Goal: Transaction & Acquisition: Purchase product/service

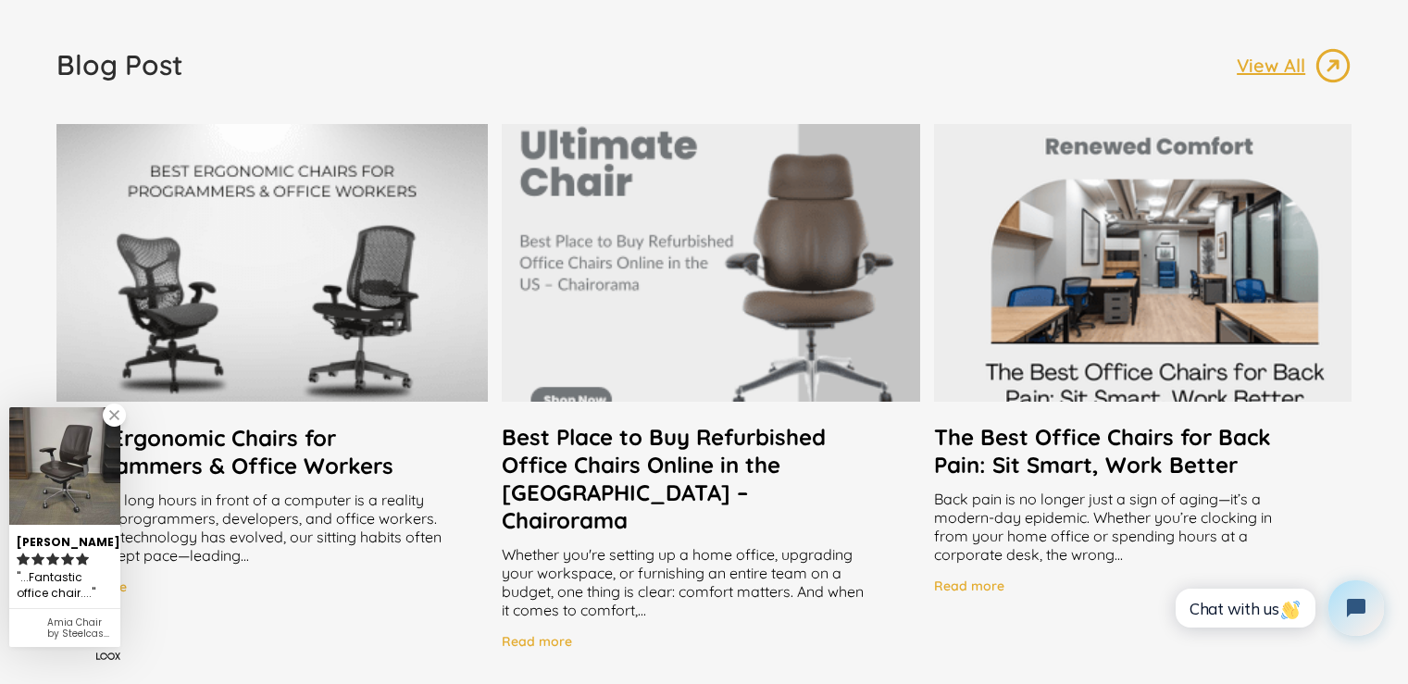
scroll to position [3519, 0]
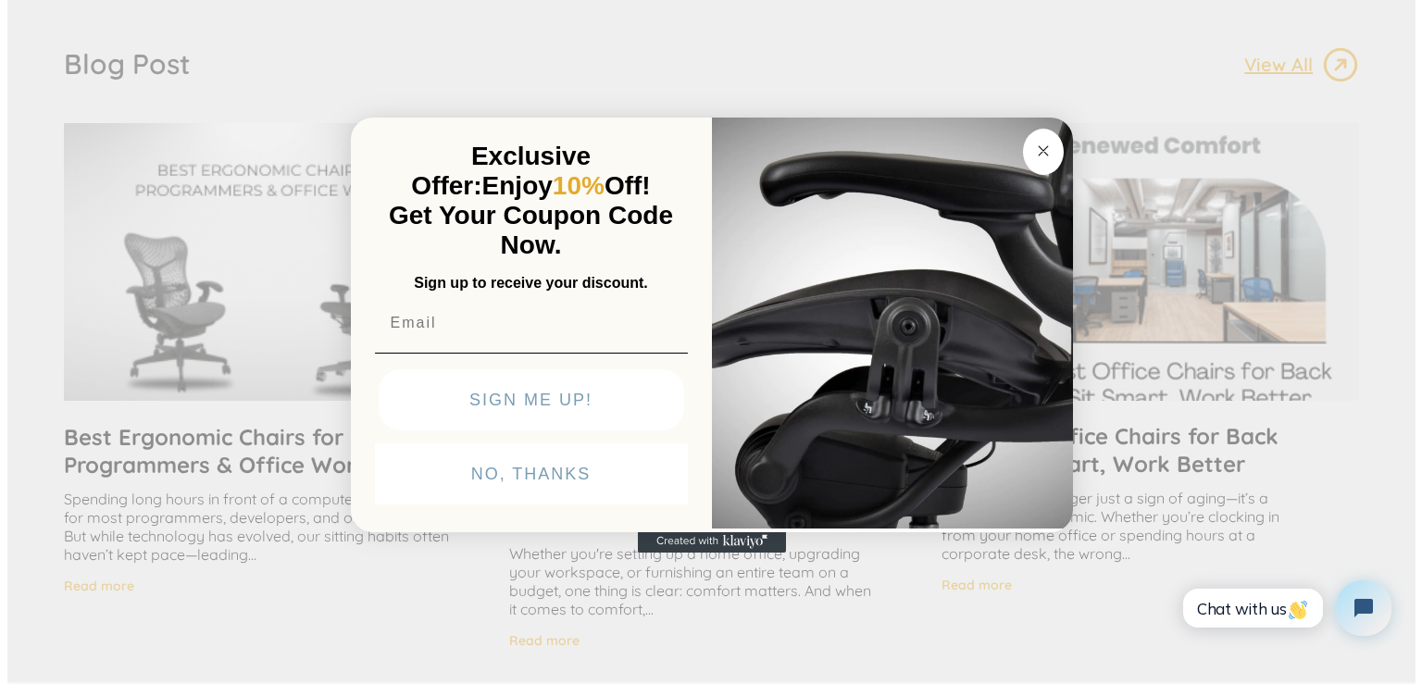
scroll to position [3520, 0]
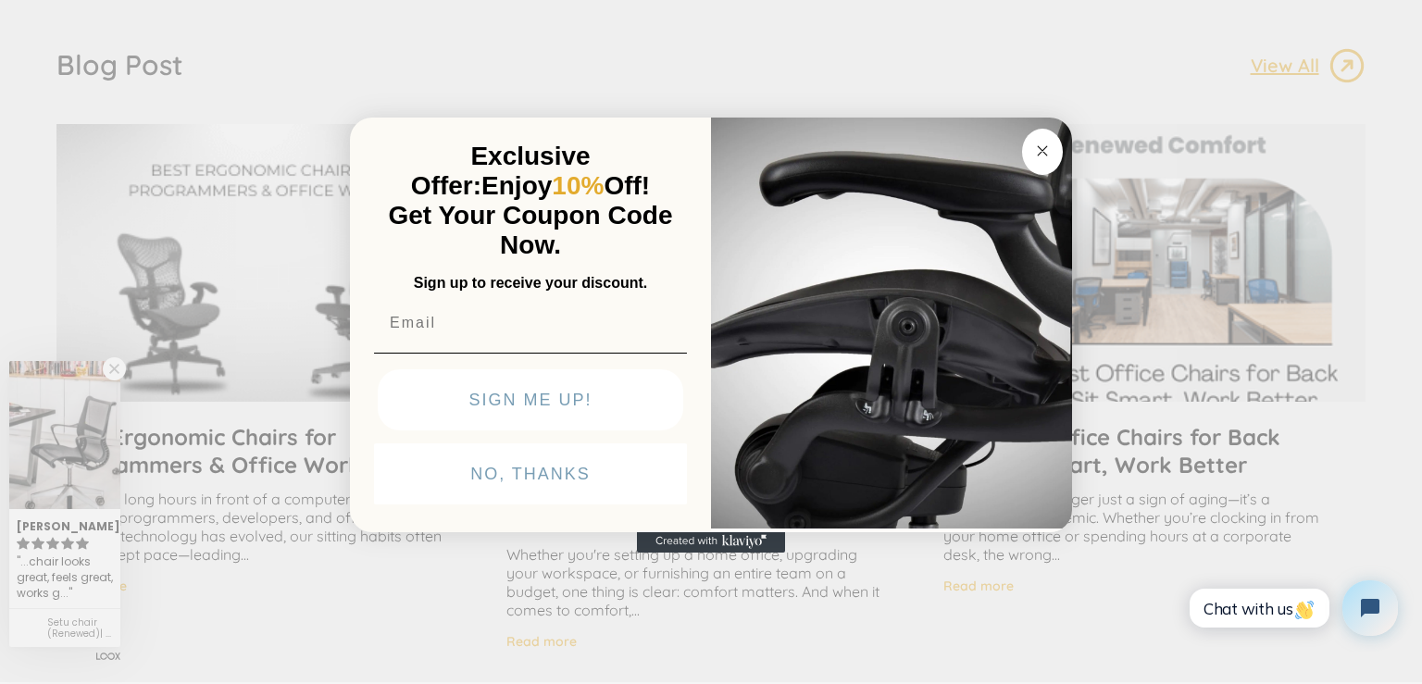
click at [1031, 156] on icon "Close dialog" at bounding box center [1042, 151] width 22 height 22
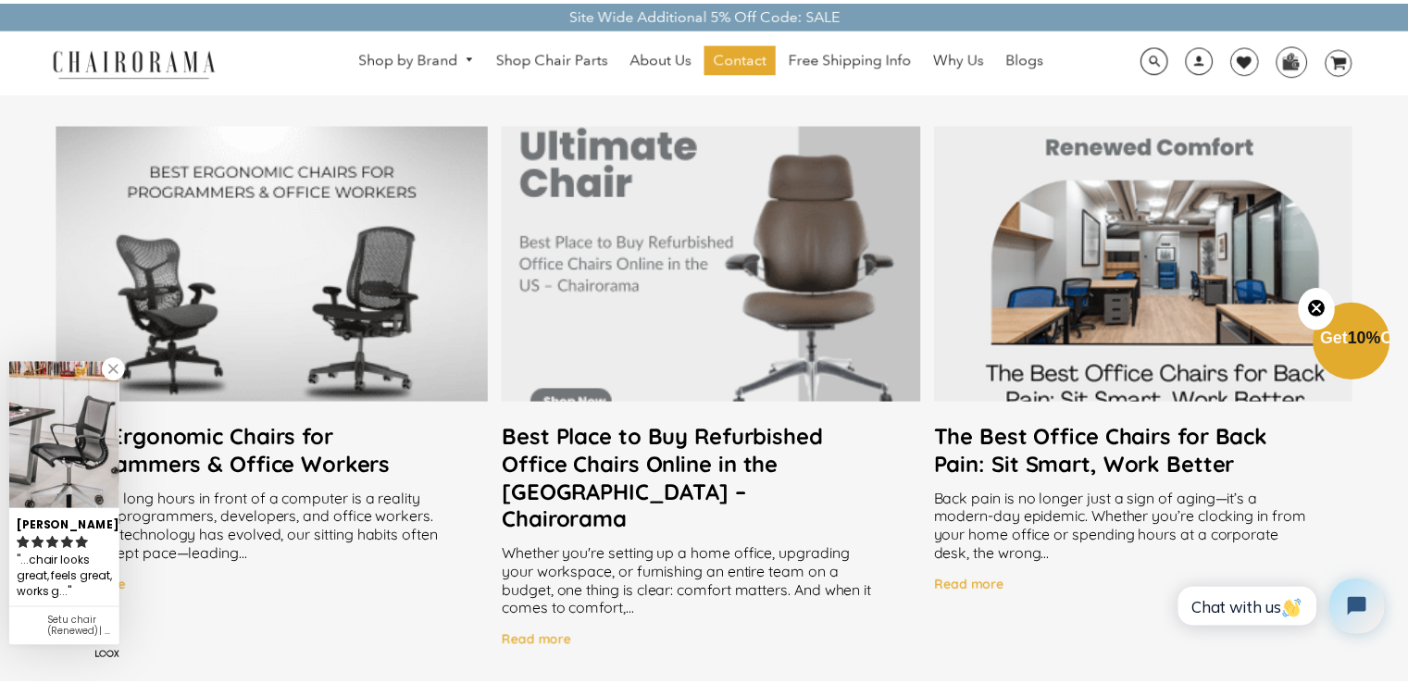
scroll to position [3519, 0]
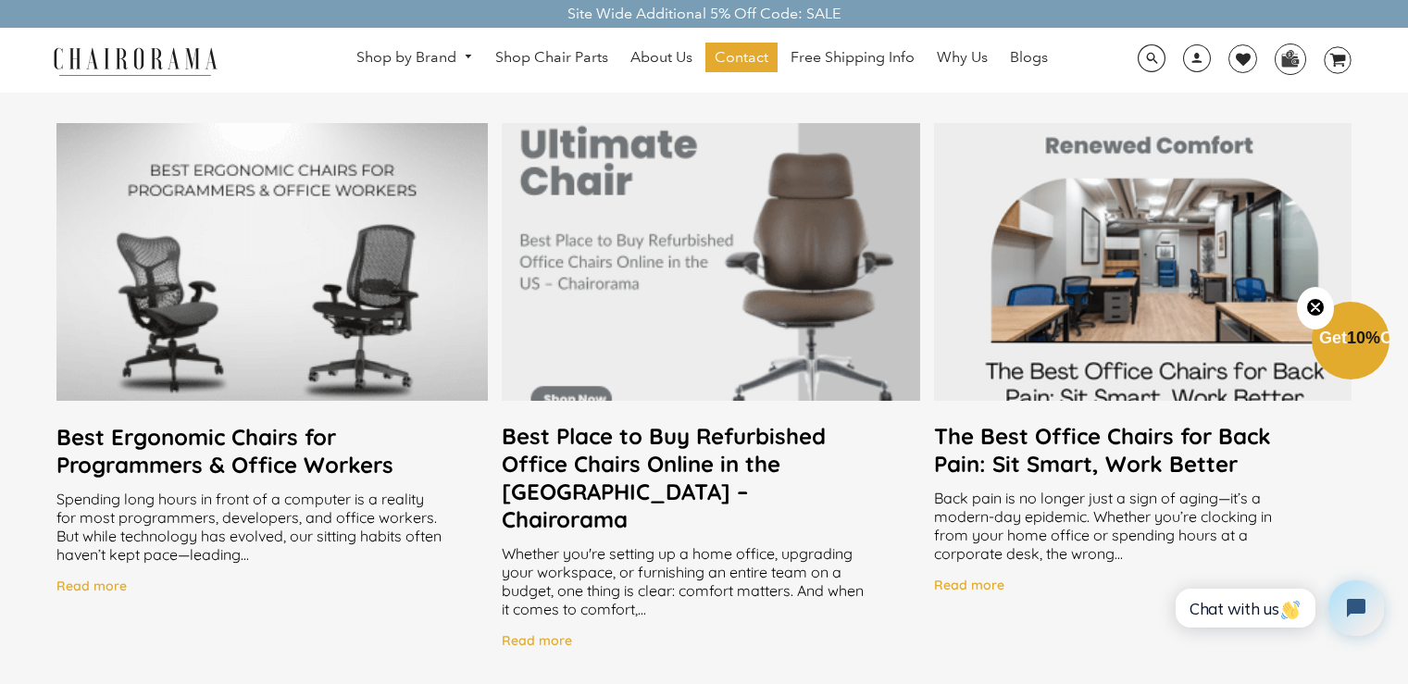
click at [1317, 320] on button "Close teaser" at bounding box center [1315, 308] width 37 height 43
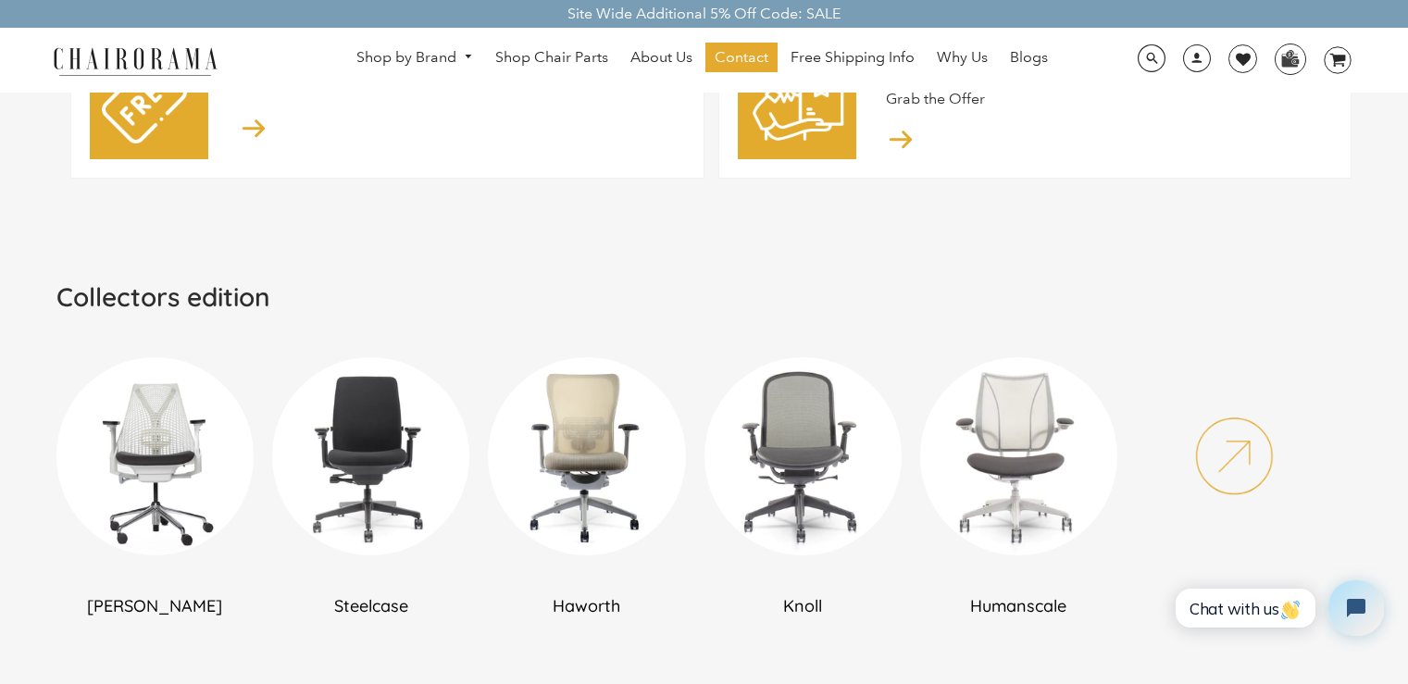
scroll to position [834, 0]
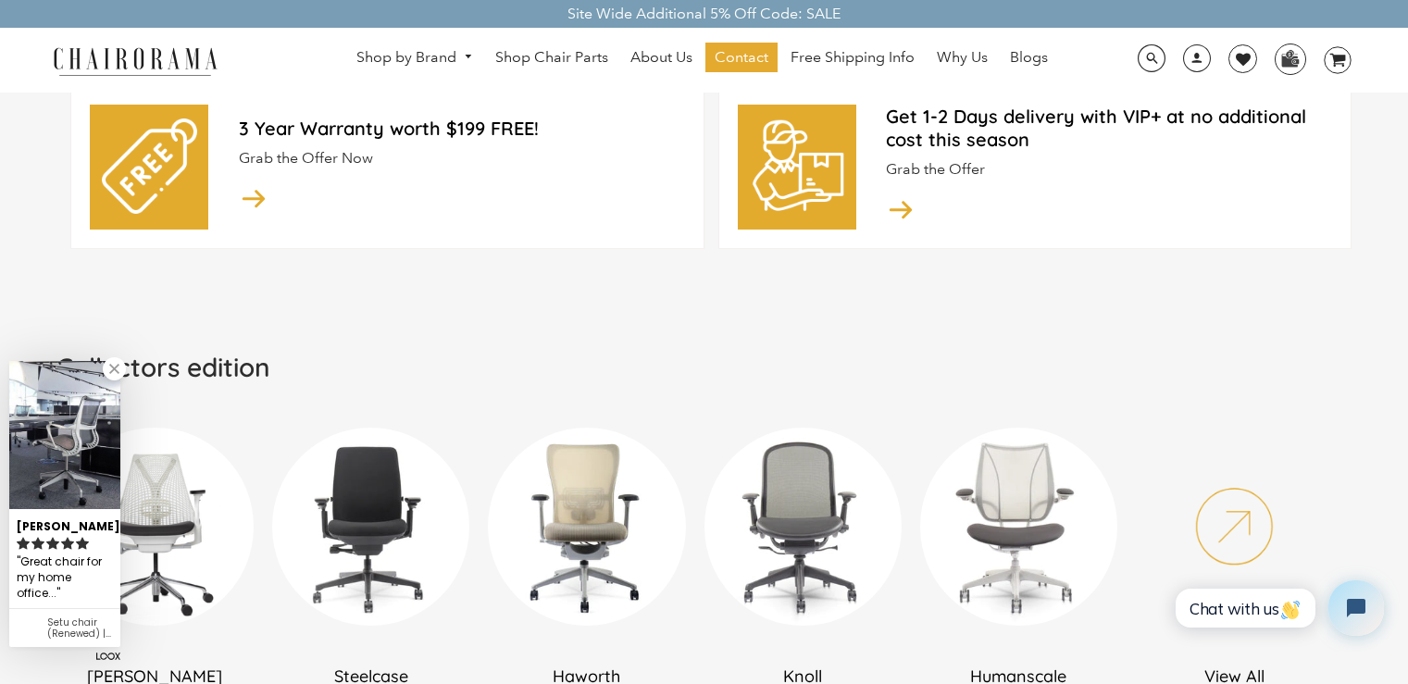
click at [1235, 518] on img at bounding box center [1234, 526] width 197 height 197
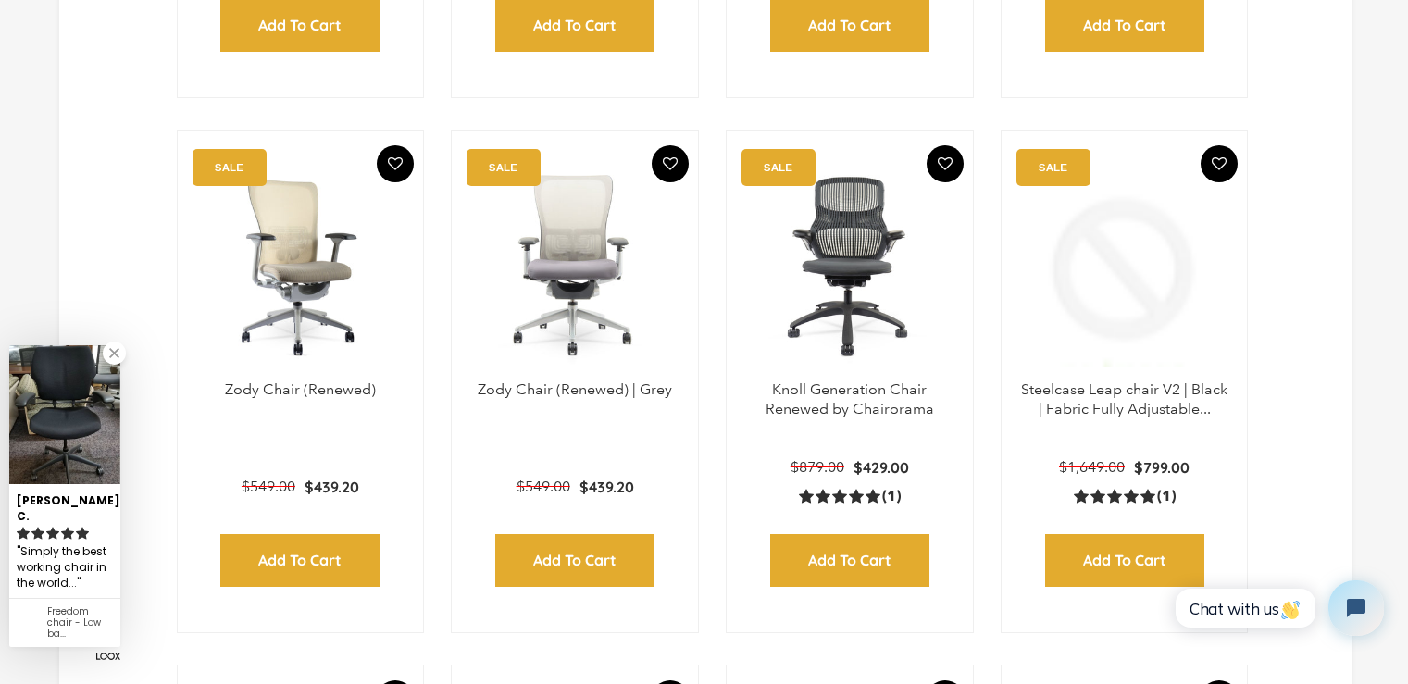
scroll to position [1666, 0]
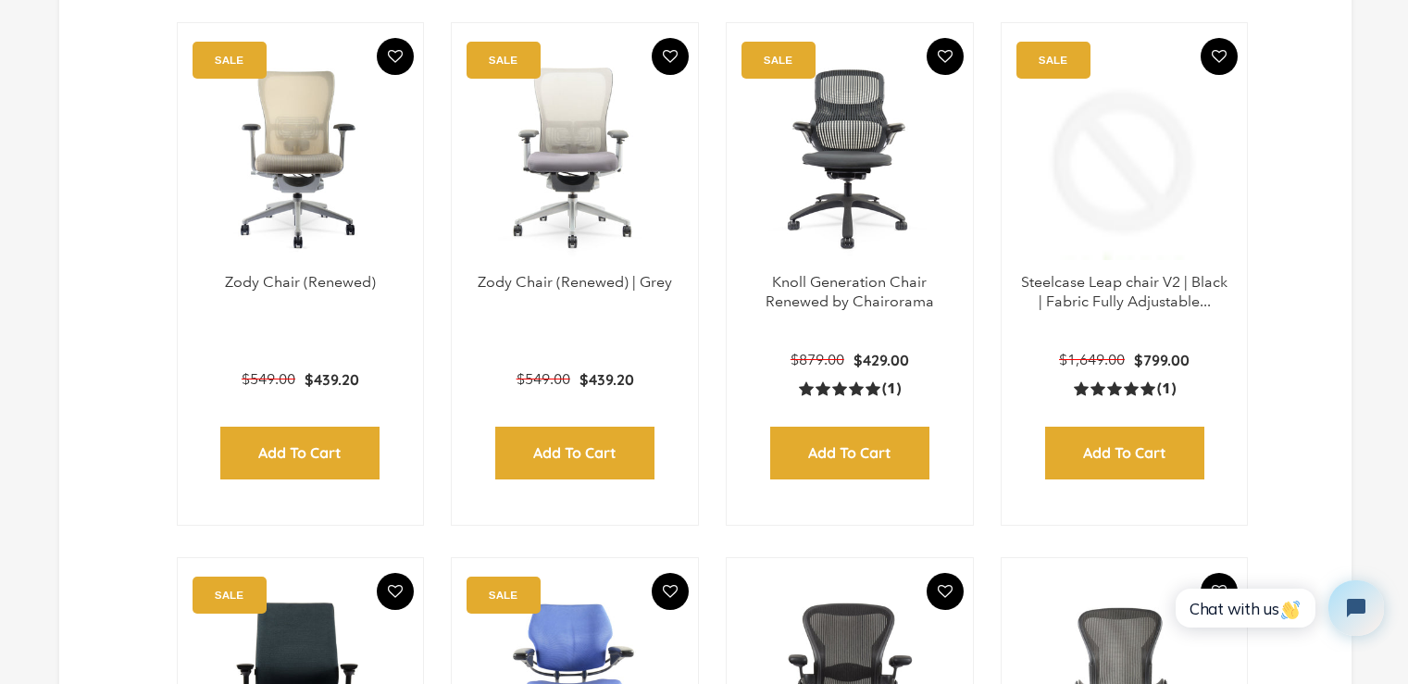
click at [1159, 391] on span "(1)" at bounding box center [1166, 389] width 19 height 19
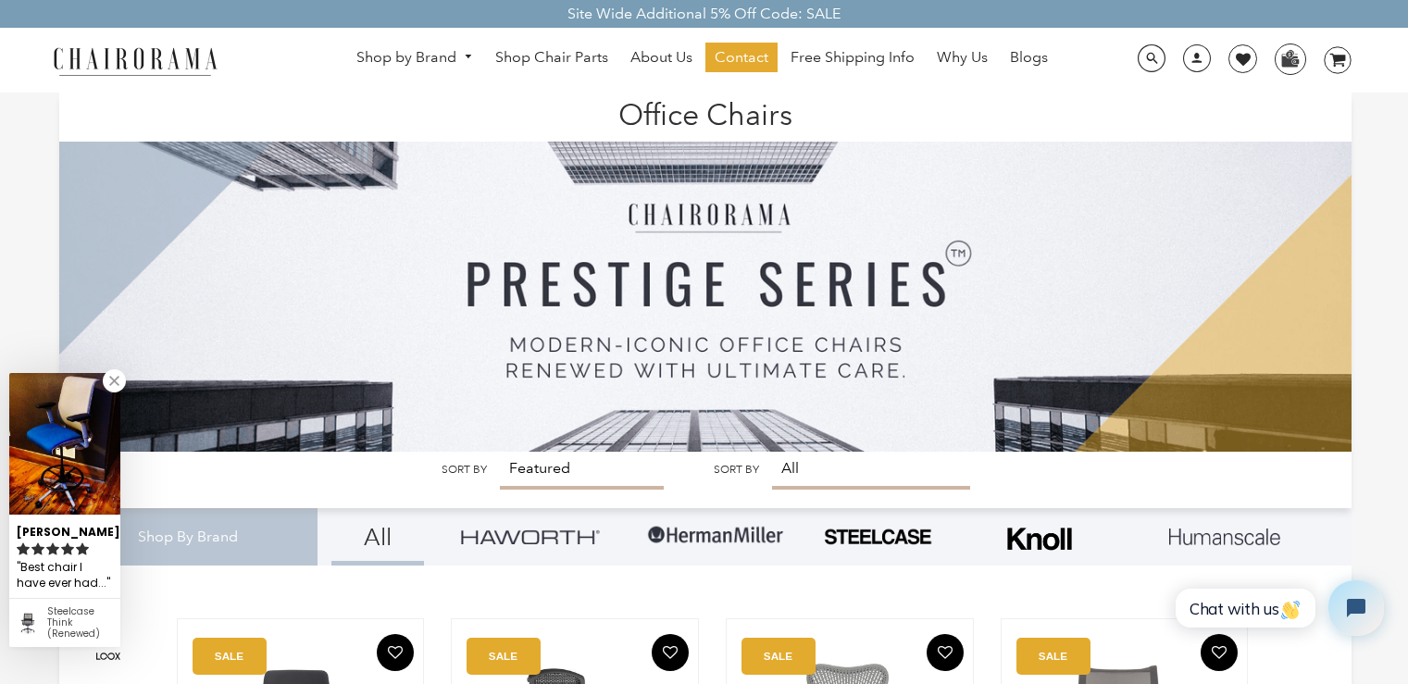
click at [79, 585] on div "Best chair I have ever had..." at bounding box center [65, 575] width 96 height 36
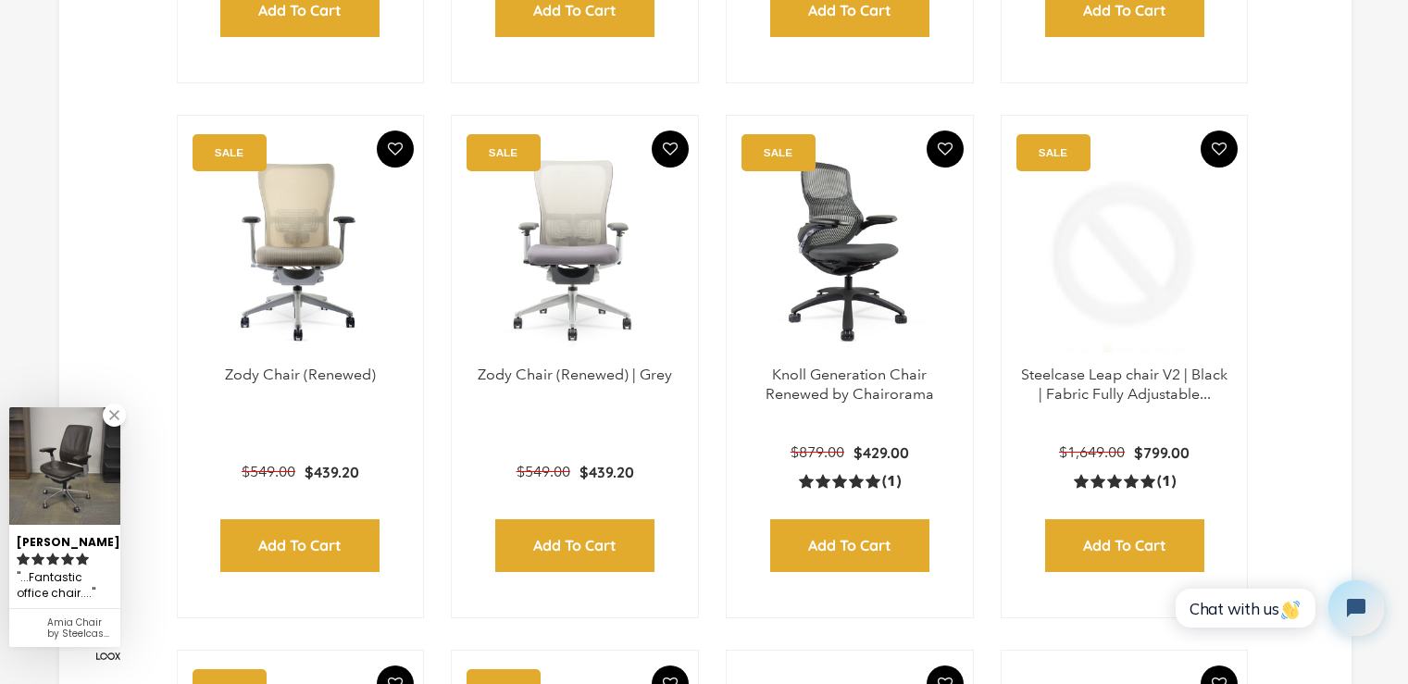
scroll to position [1852, 0]
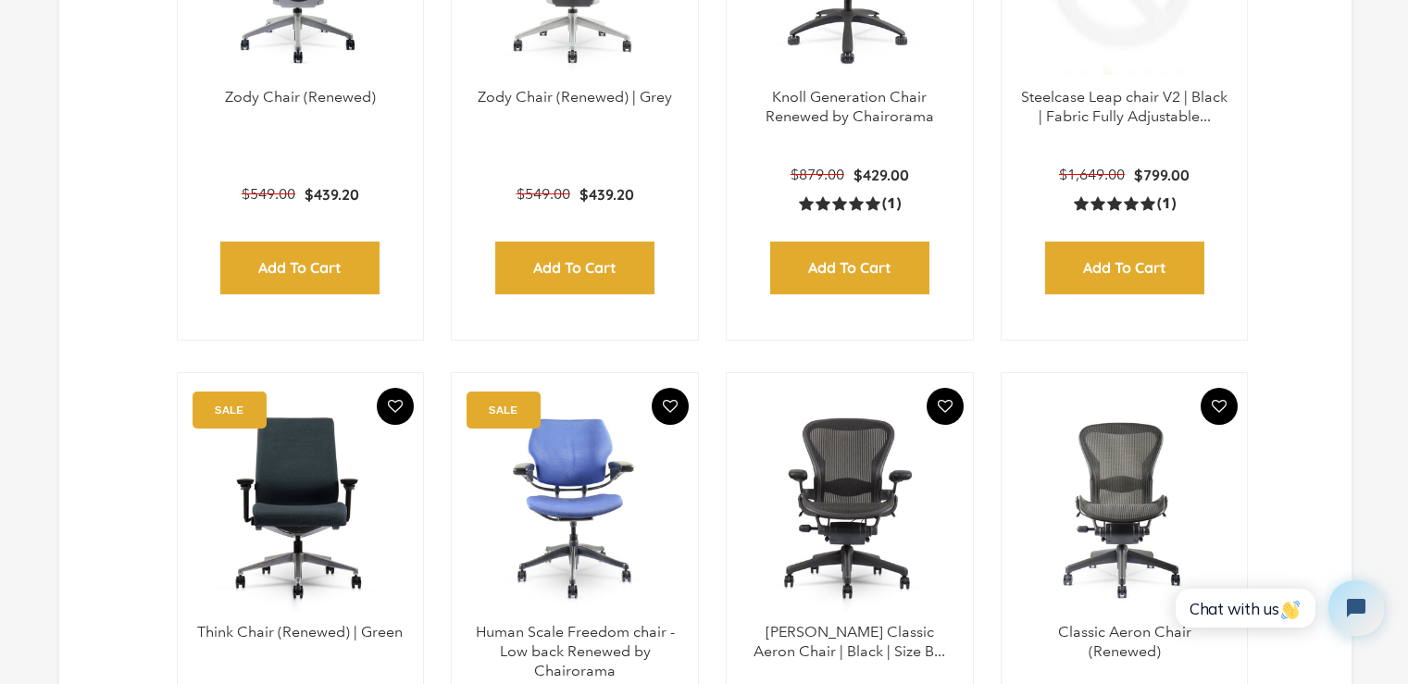
click at [1103, 478] on img at bounding box center [1124, 507] width 209 height 231
